Goal: Task Accomplishment & Management: Manage account settings

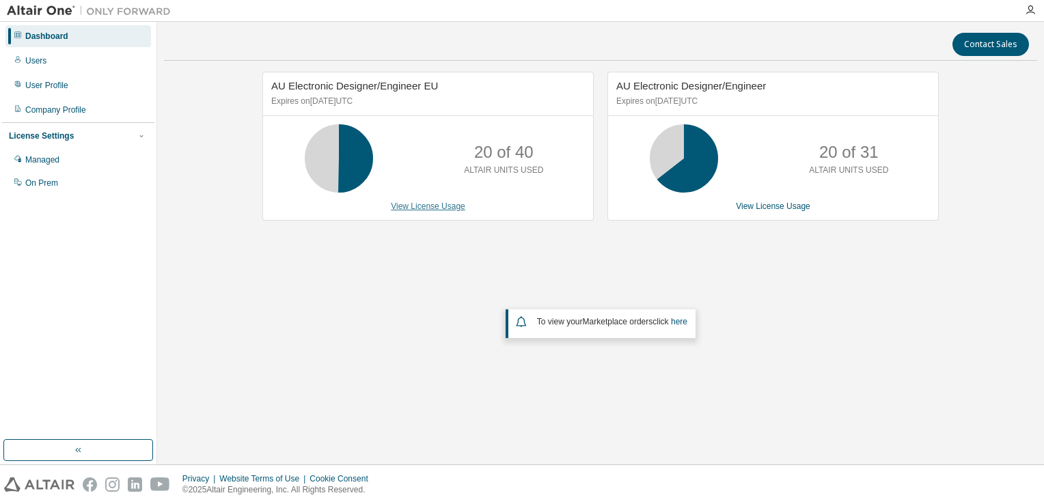
click at [429, 206] on link "View License Usage" at bounding box center [428, 206] width 74 height 10
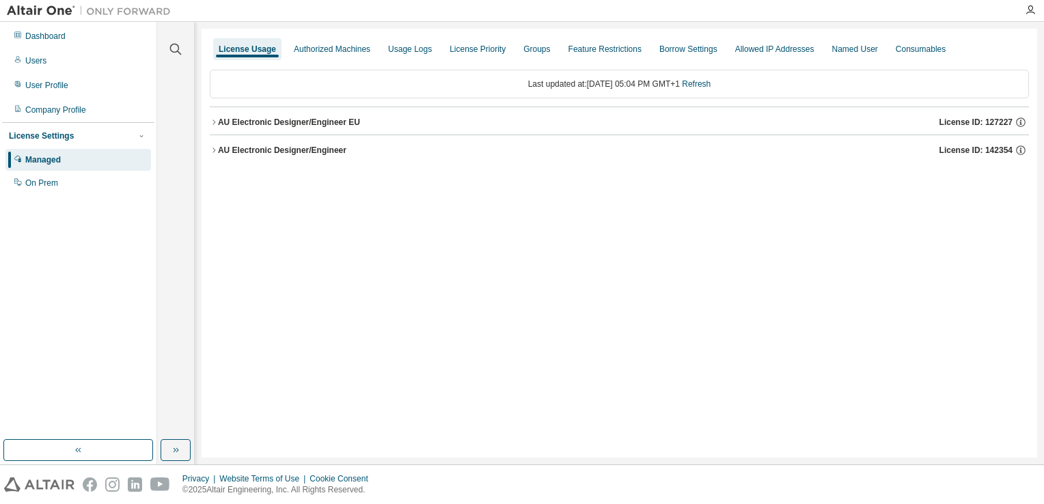
click at [219, 122] on div "AU Electronic Designer/Engineer EU" at bounding box center [289, 122] width 142 height 11
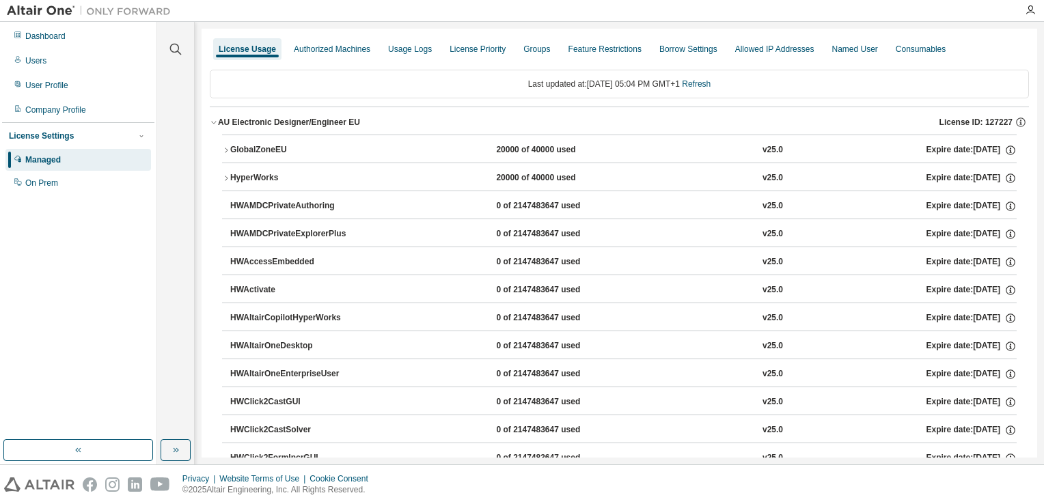
click at [223, 146] on icon "button" at bounding box center [226, 150] width 8 height 8
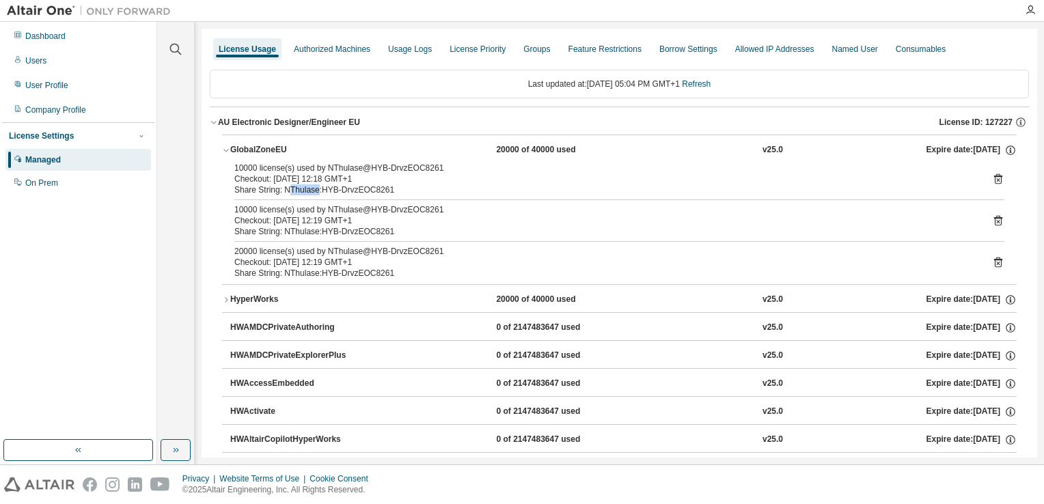
drag, startPoint x: 287, startPoint y: 191, endPoint x: 317, endPoint y: 192, distance: 30.1
click at [317, 192] on div "Share String: NThulase:HYB-DrvzEOC8261" at bounding box center [602, 189] width 737 height 11
drag, startPoint x: 317, startPoint y: 192, endPoint x: 379, endPoint y: 195, distance: 62.2
click at [379, 195] on div "10000 license(s) used by NThulase@HYB-DrvzEOC8261 Checkout: 2025-08-19 12:18 GM…" at bounding box center [619, 224] width 794 height 122
click at [234, 152] on div "GlobalZoneEU" at bounding box center [291, 150] width 123 height 12
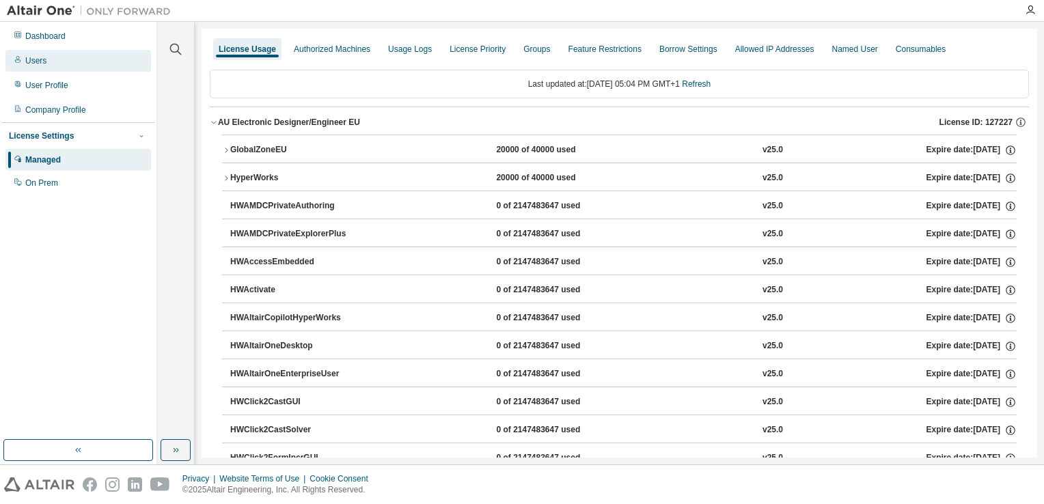
click at [50, 59] on div "Users" at bounding box center [77, 61] width 145 height 22
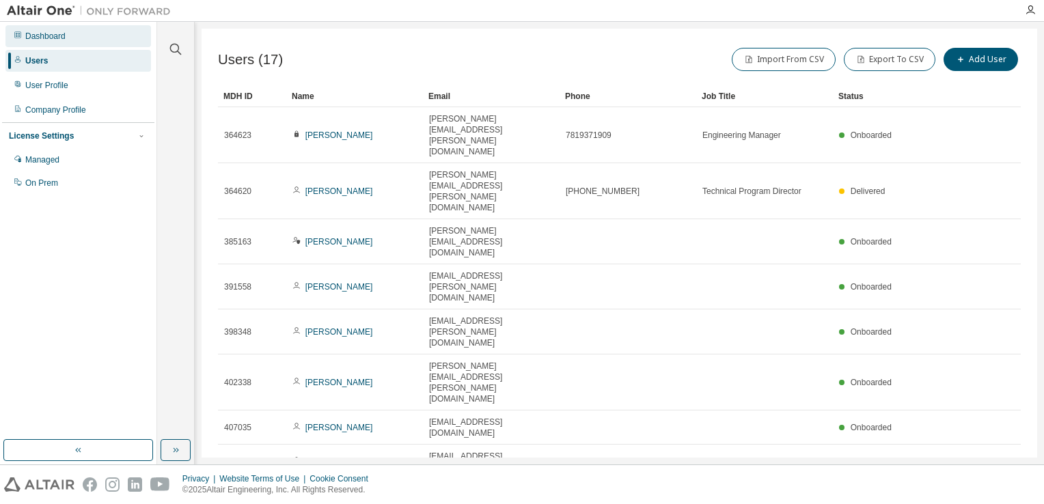
click at [46, 34] on div "Dashboard" at bounding box center [45, 36] width 40 height 11
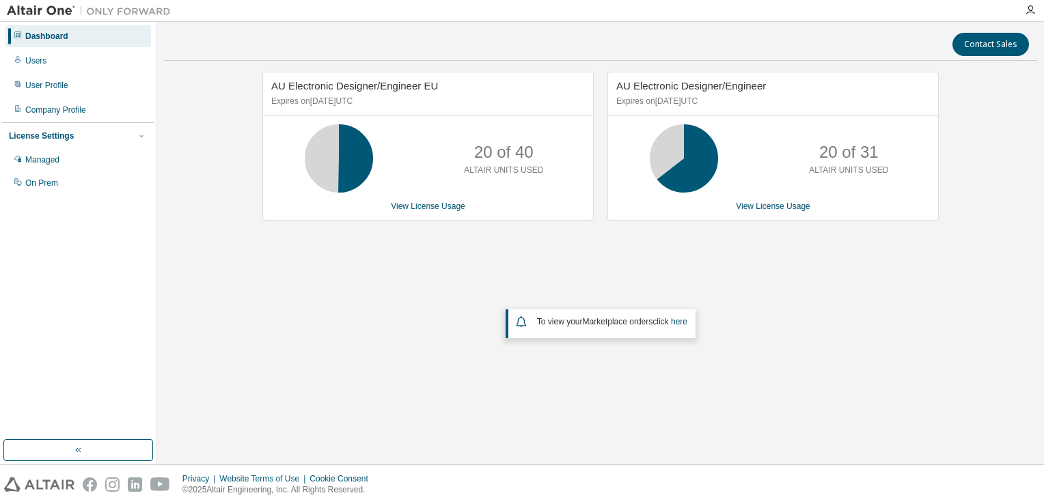
click at [445, 144] on div "20 of 40 ALTAIR UNITS USED" at bounding box center [428, 158] width 330 height 68
click at [391, 143] on div "20 of 40 ALTAIR UNITS USED" at bounding box center [428, 158] width 330 height 68
drag, startPoint x: 431, startPoint y: 251, endPoint x: 446, endPoint y: 251, distance: 15.0
click at [431, 253] on div "AU Electronic Designer/Engineer EU Expires on November 29, 2025 UTC 20 of 40 AL…" at bounding box center [600, 236] width 873 height 328
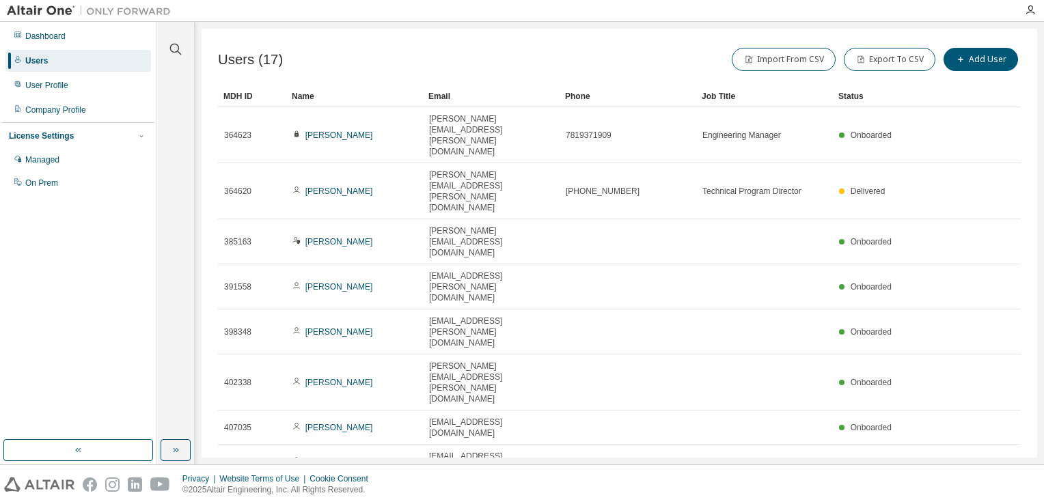
type input "*"
